Goal: Use online tool/utility: Utilize a website feature to perform a specific function

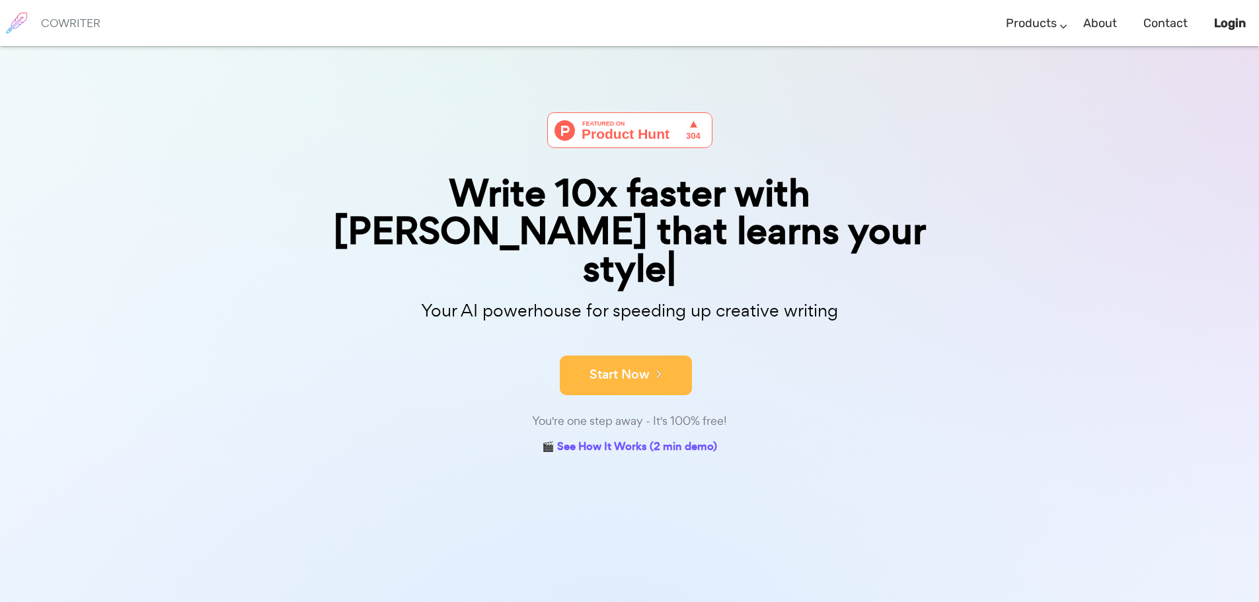
click at [607, 356] on button "Start Now" at bounding box center [626, 376] width 132 height 40
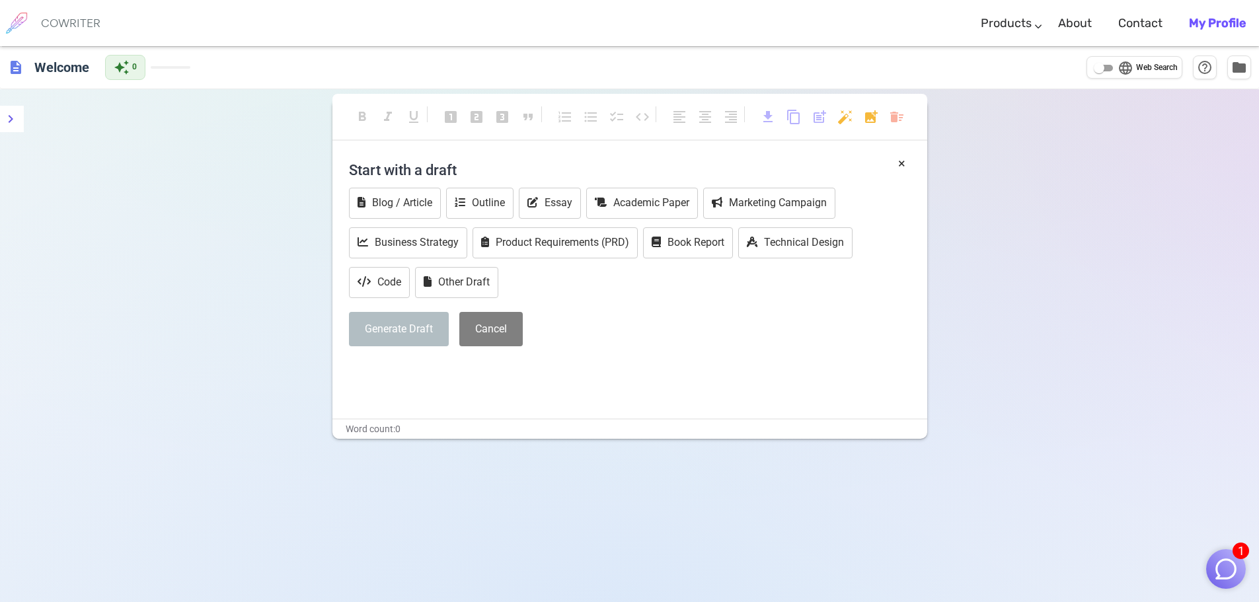
click at [419, 381] on div "× Start with a draft Blog / Article Outline Essay Academic Paper Marketing Camp…" at bounding box center [630, 286] width 595 height 264
click at [393, 331] on button "Generate Draft" at bounding box center [399, 329] width 100 height 35
click at [543, 289] on div "Blog / Article Outline Essay Academic Paper Marketing Campaign Business Strateg…" at bounding box center [630, 244] width 562 height 113
click at [537, 199] on icon at bounding box center [533, 202] width 11 height 11
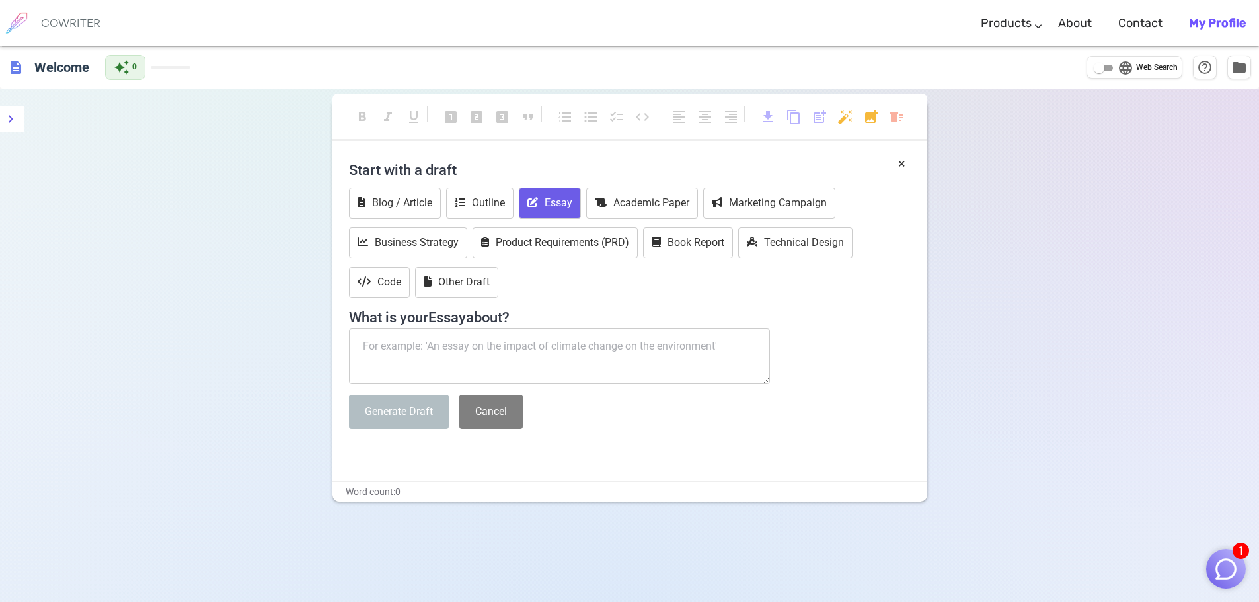
click at [504, 352] on textarea at bounding box center [560, 357] width 422 height 56
type textarea "Essay about climate change"
click at [397, 403] on button "Generate Draft" at bounding box center [399, 412] width 100 height 35
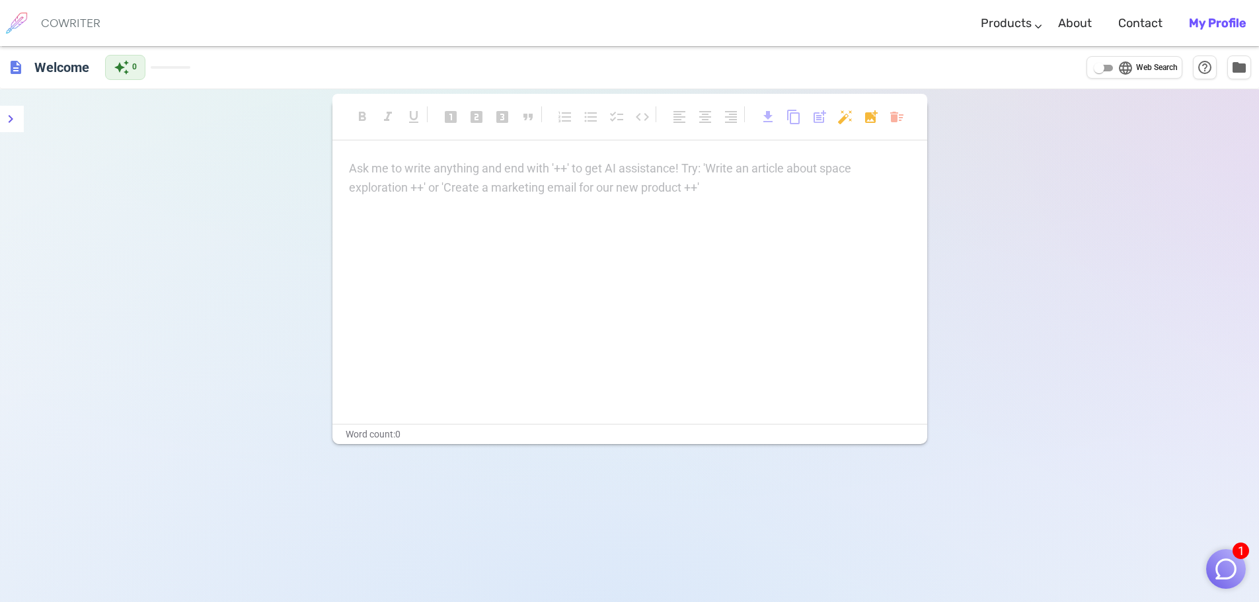
click at [403, 224] on div "Ask me to write anything and end with '++' to get AI assistance! Try: 'Write an…" at bounding box center [630, 291] width 595 height 264
click at [513, 221] on div "Ask me to write anything and end with '++' to get AI assistance! Try: 'Write an…" at bounding box center [630, 291] width 595 height 264
drag, startPoint x: 514, startPoint y: 149, endPoint x: 495, endPoint y: 149, distance: 19.2
click at [512, 149] on div "format_bold format_italic format_underlined looks_one looks_two looks_3 format_…" at bounding box center [630, 124] width 595 height 60
click at [473, 143] on div "format_bold format_italic format_underlined looks_one looks_two looks_3 format_…" at bounding box center [630, 124] width 595 height 60
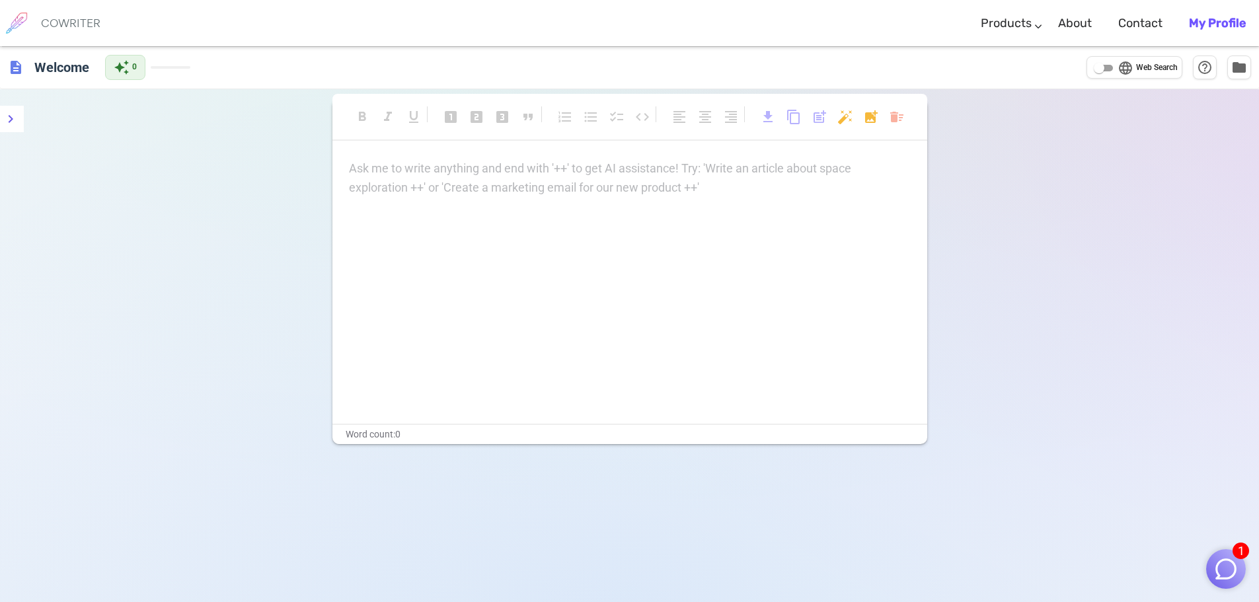
click at [836, 253] on div "Ask me to write anything and end with '++' to get AI assistance! Try: 'Write an…" at bounding box center [630, 291] width 595 height 264
